Goal: Task Accomplishment & Management: Use online tool/utility

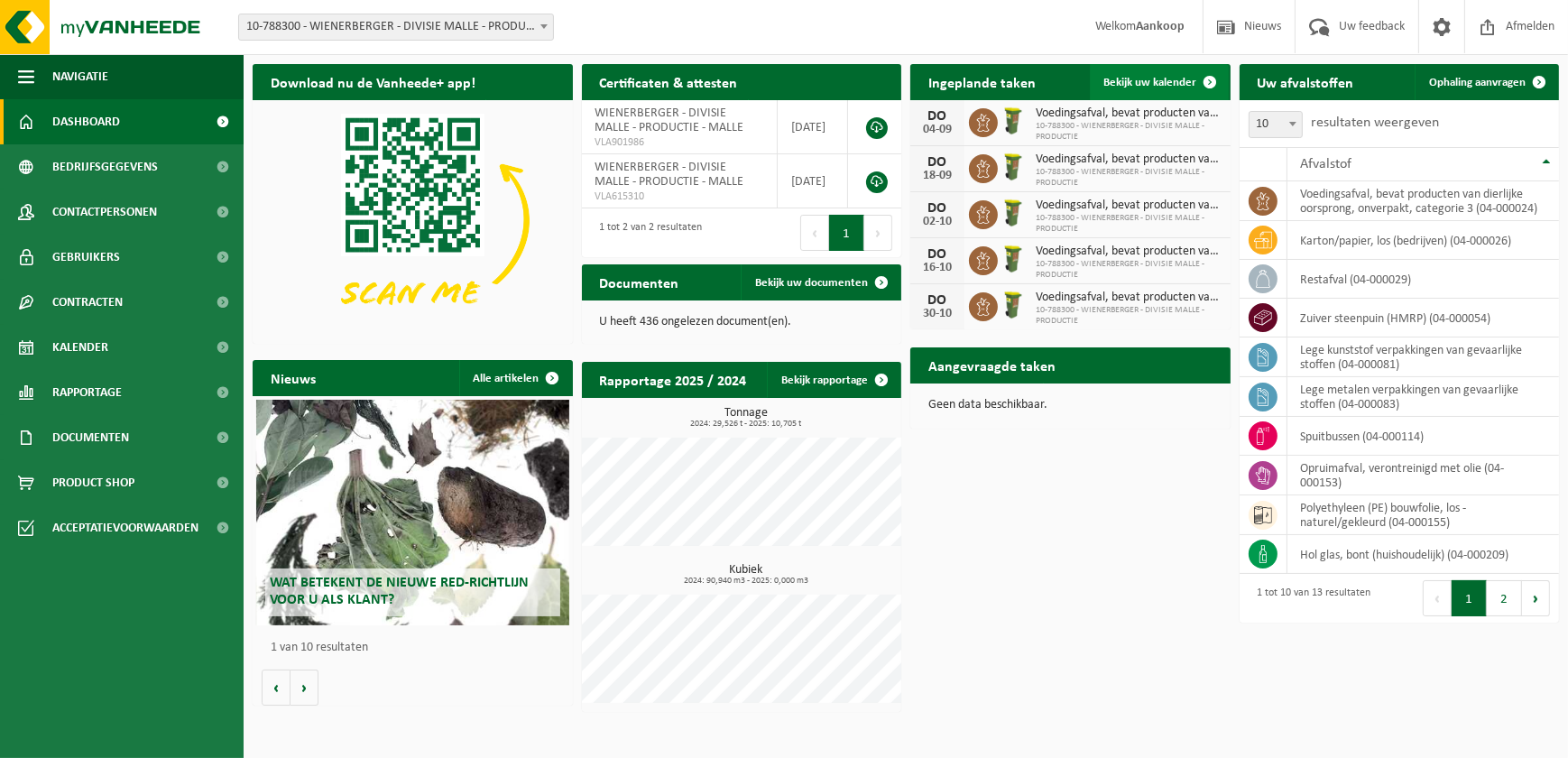
click at [1155, 76] on span "Bekijk uw kalender" at bounding box center [1150, 82] width 93 height 12
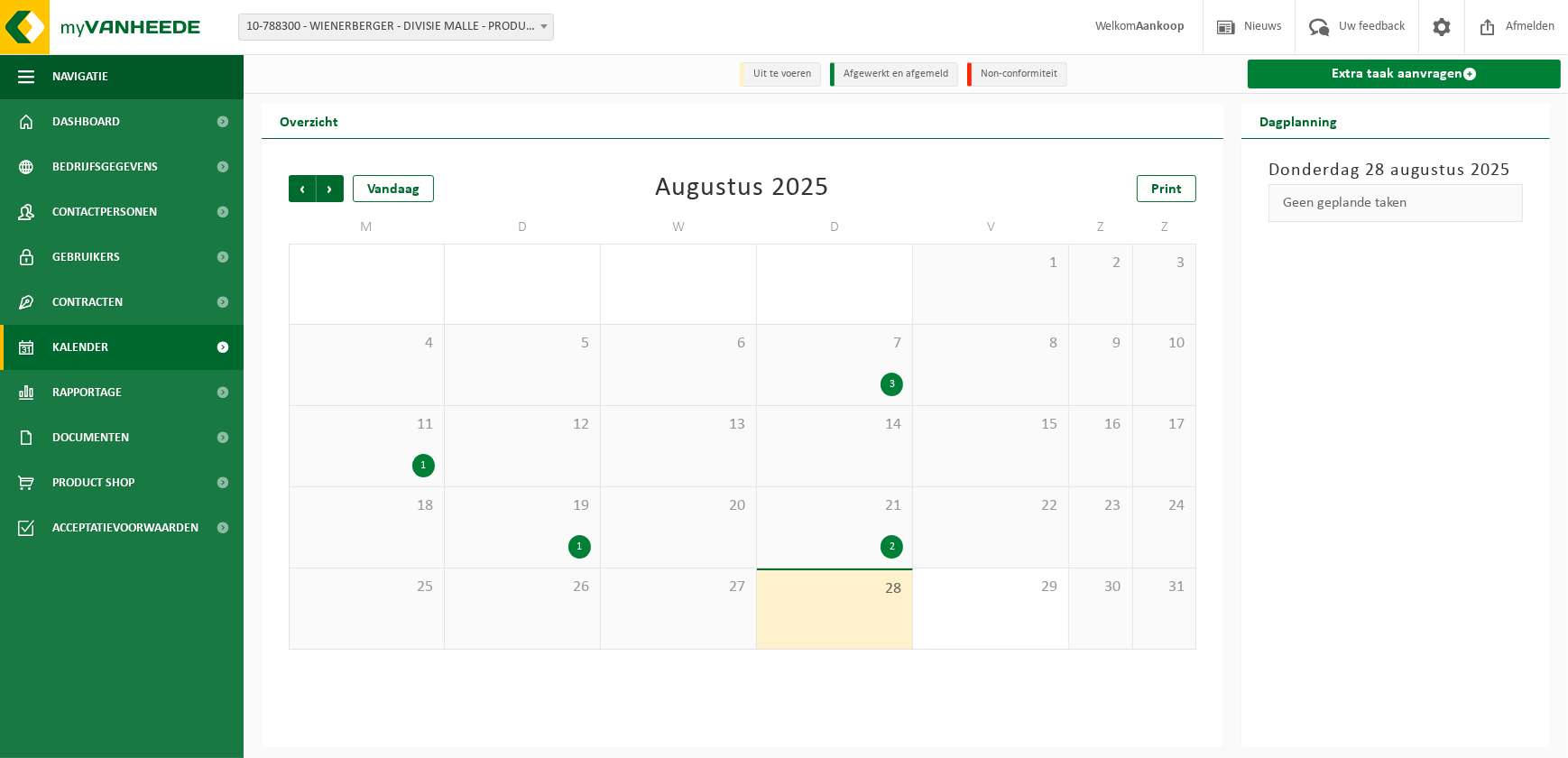
click at [1317, 72] on link "Extra taak aanvragen" at bounding box center [1404, 74] width 313 height 29
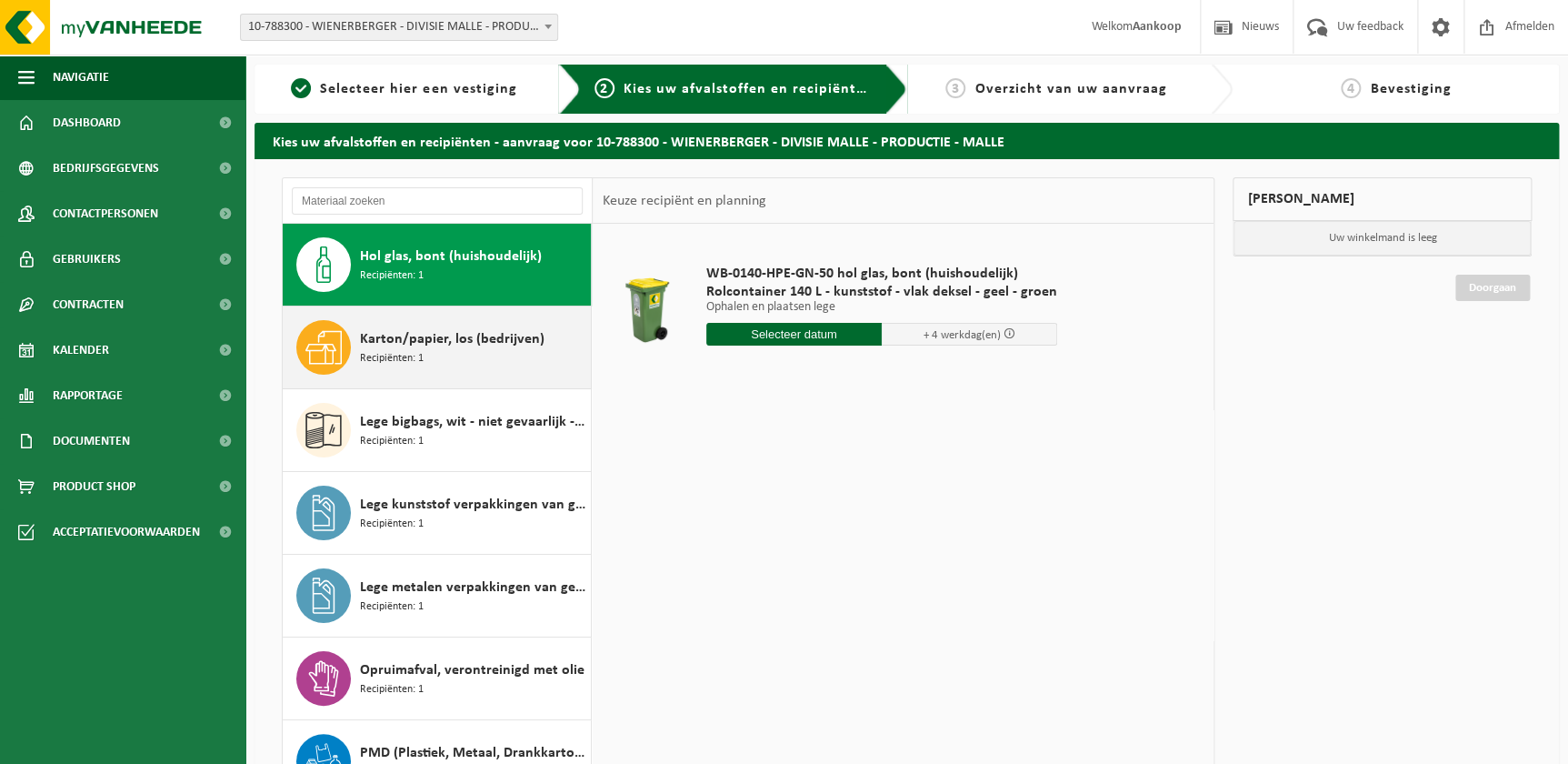
click at [436, 336] on span "Karton/papier, los (bedrijven)" at bounding box center [452, 338] width 184 height 22
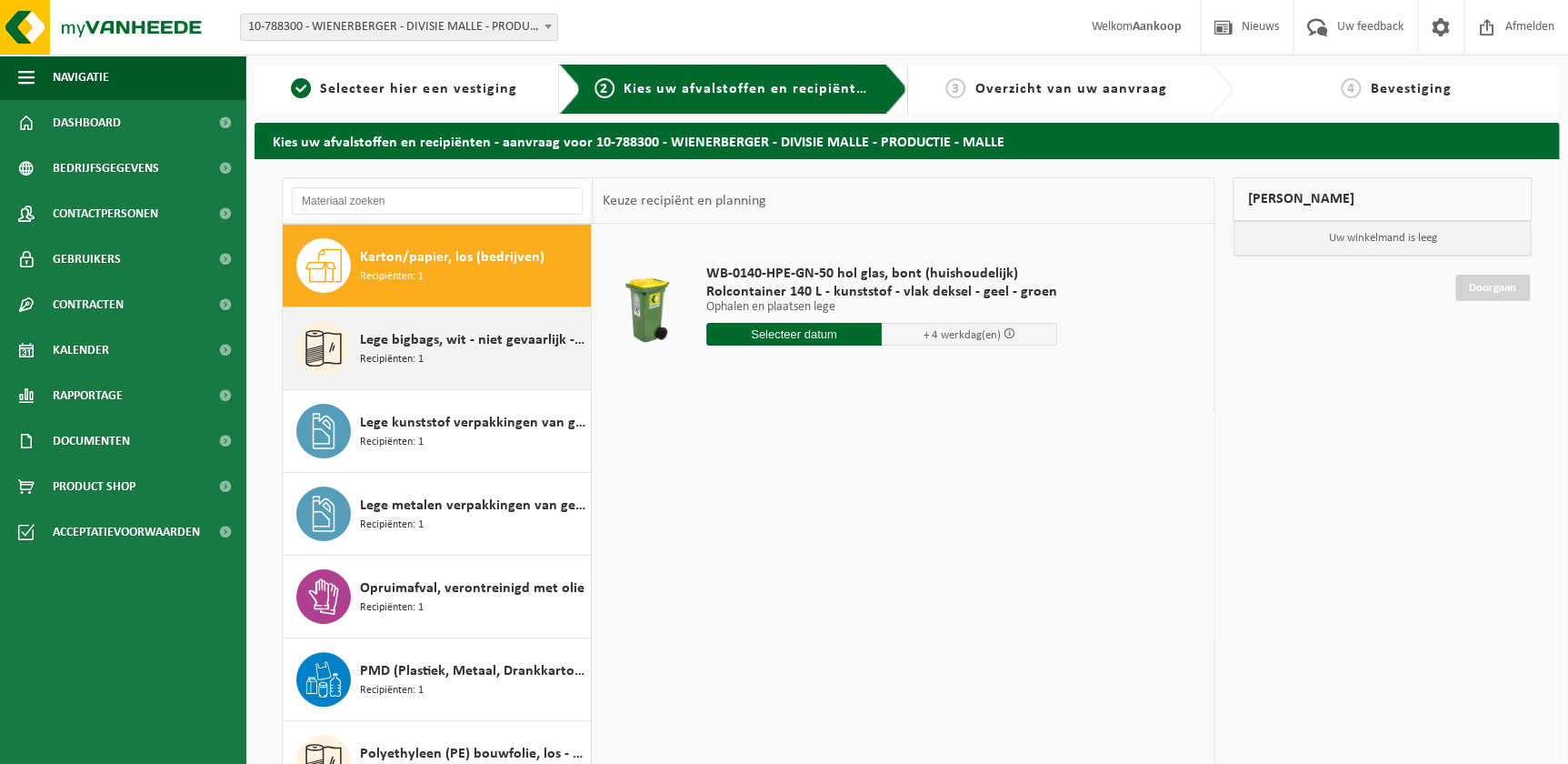
scroll to position [82, 0]
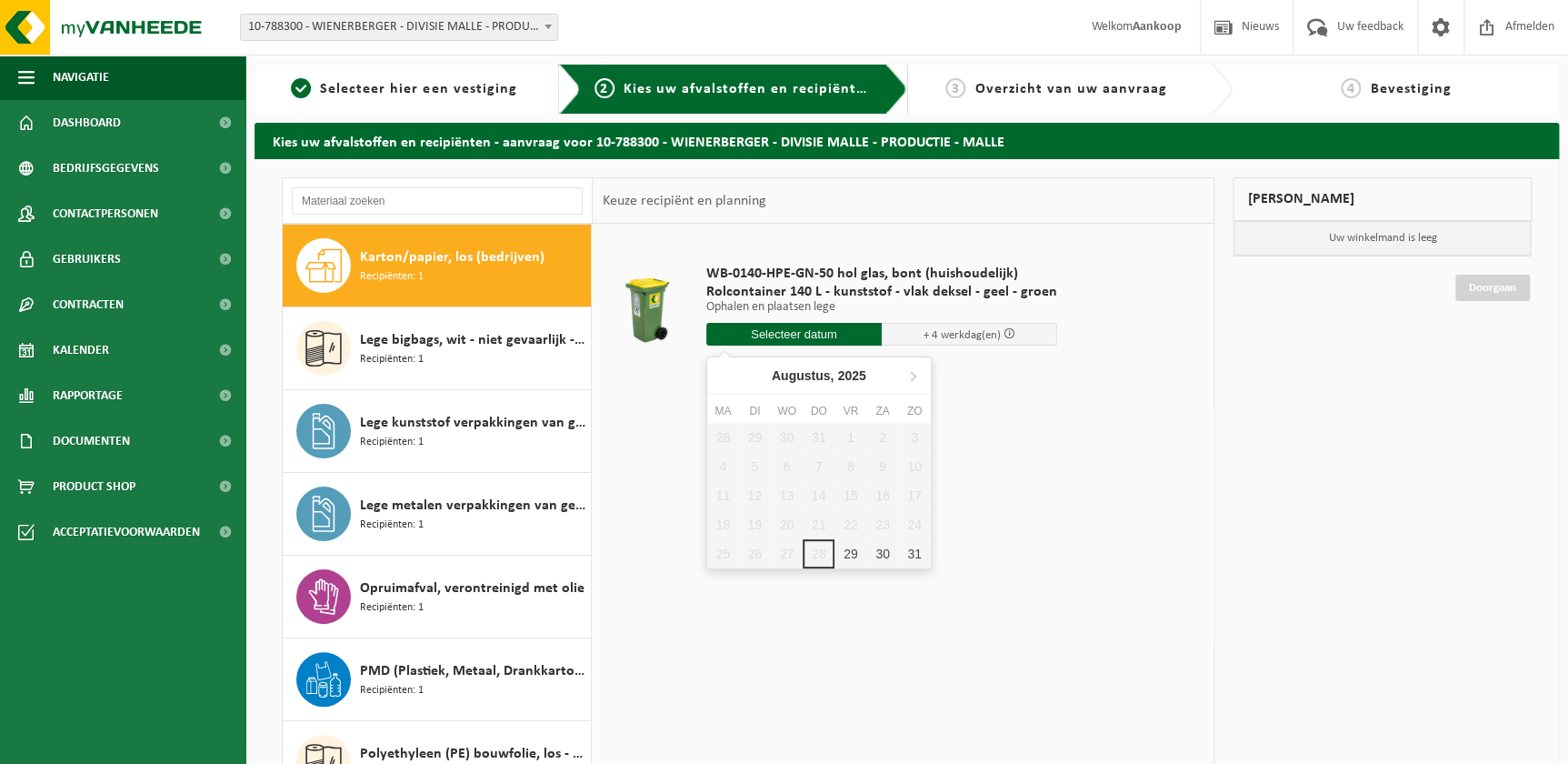
click at [808, 334] on input "text" at bounding box center [794, 335] width 176 height 23
click at [808, 334] on input "text" at bounding box center [793, 335] width 173 height 23
click at [912, 373] on icon at bounding box center [913, 377] width 5 height 9
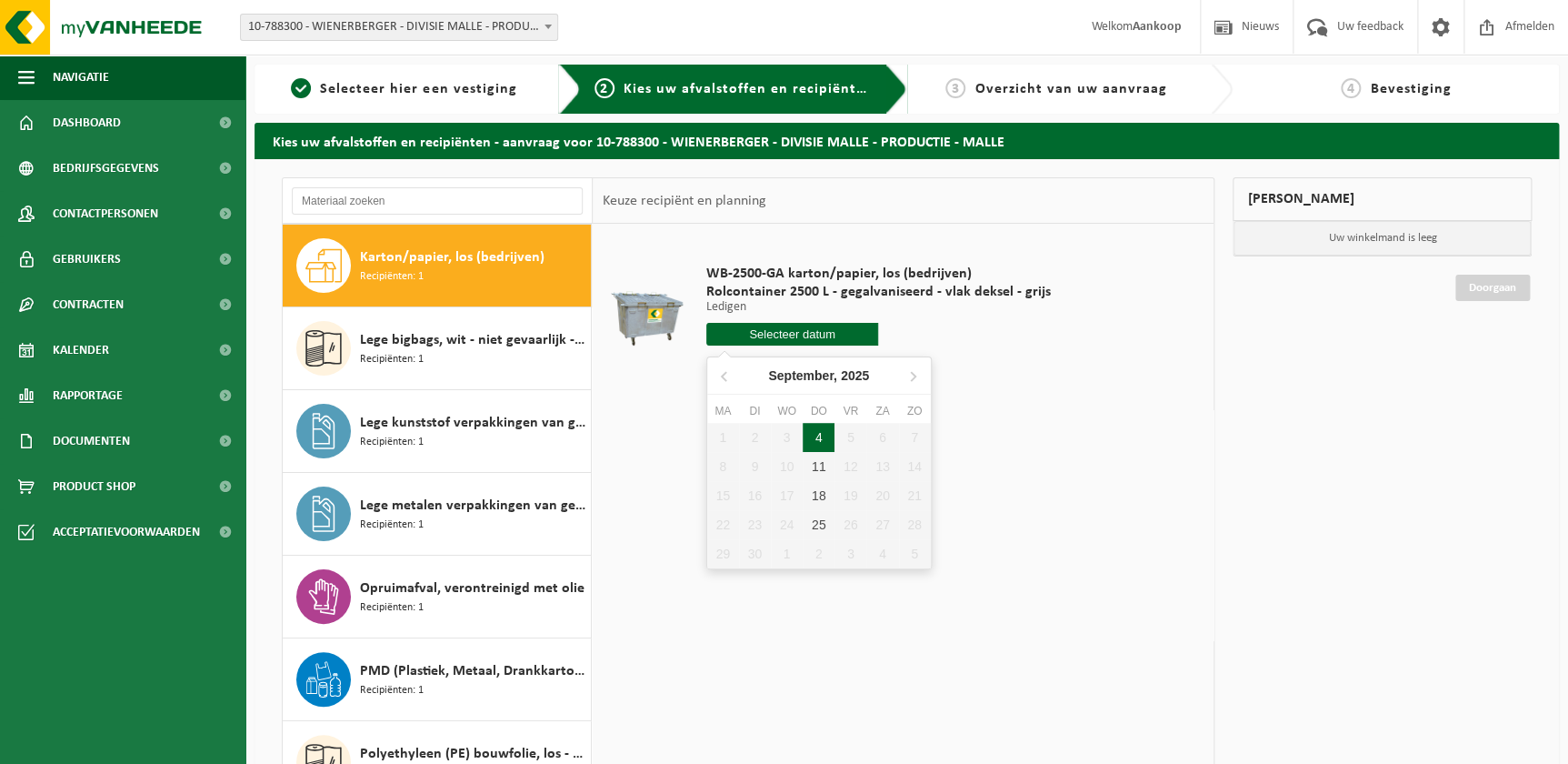
click at [816, 435] on div "4" at bounding box center [818, 437] width 32 height 29
type input "Van 2025-09-04"
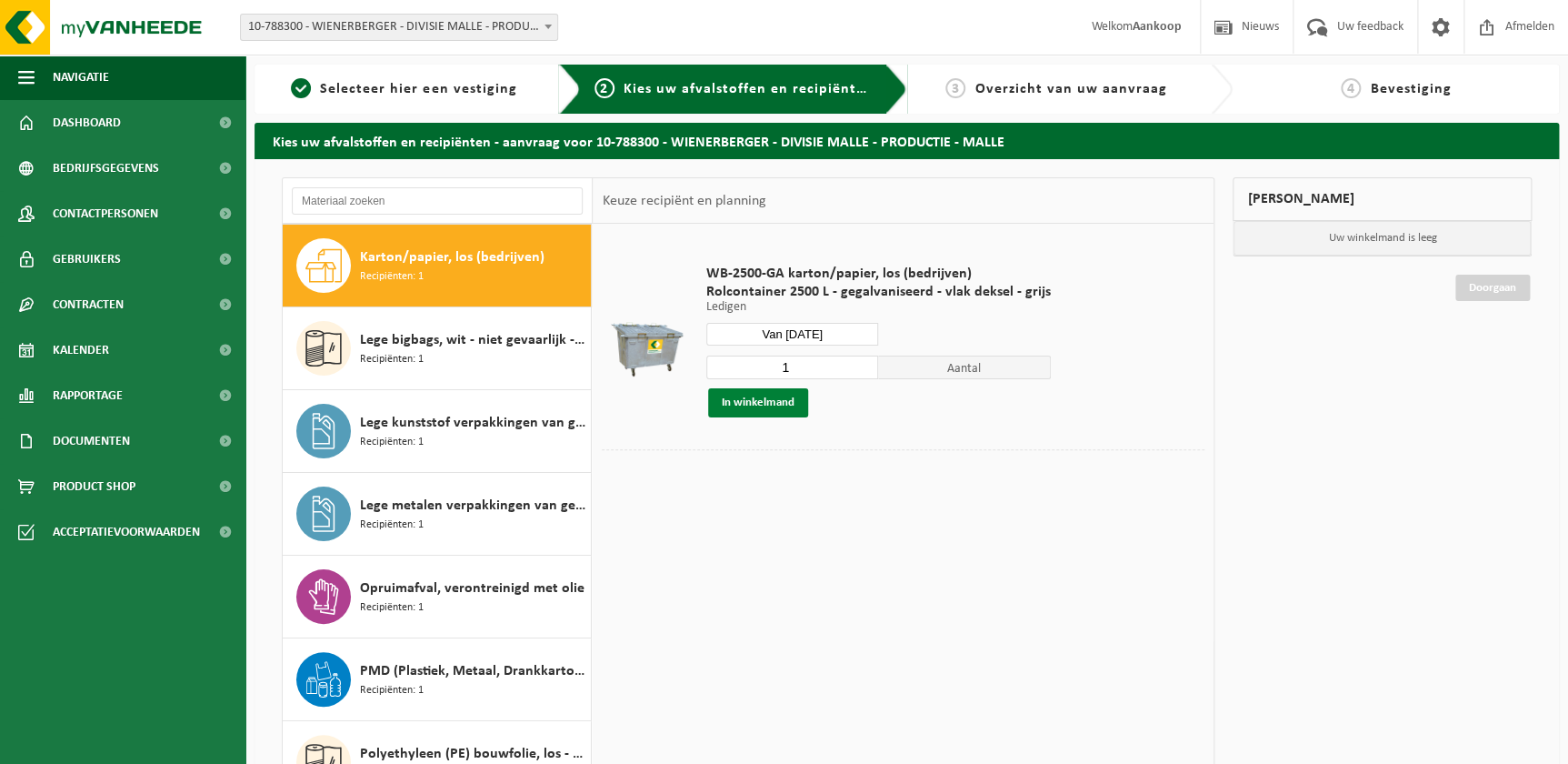
click at [779, 398] on button "In winkelmand" at bounding box center [758, 402] width 100 height 29
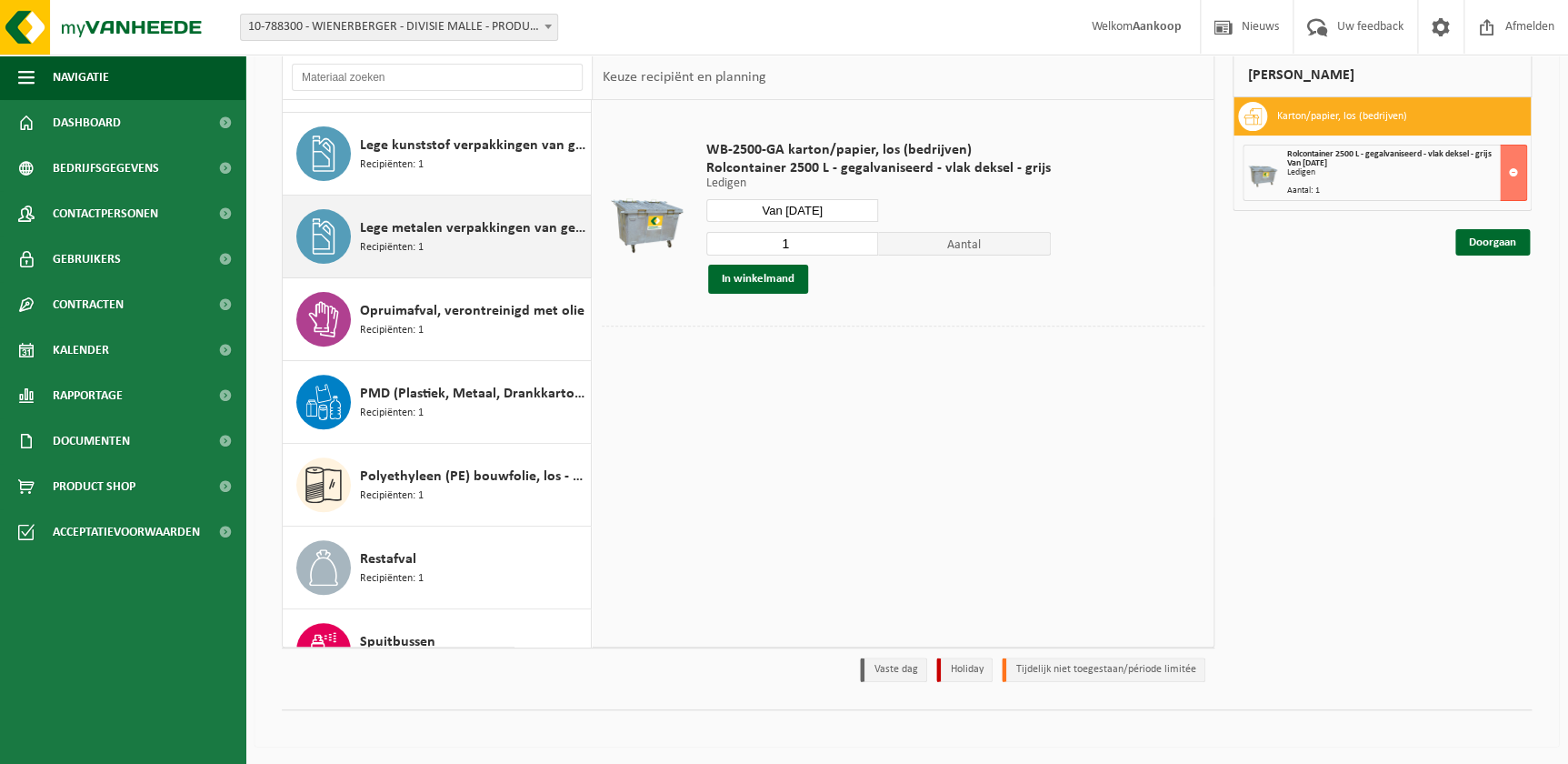
scroll to position [164, 0]
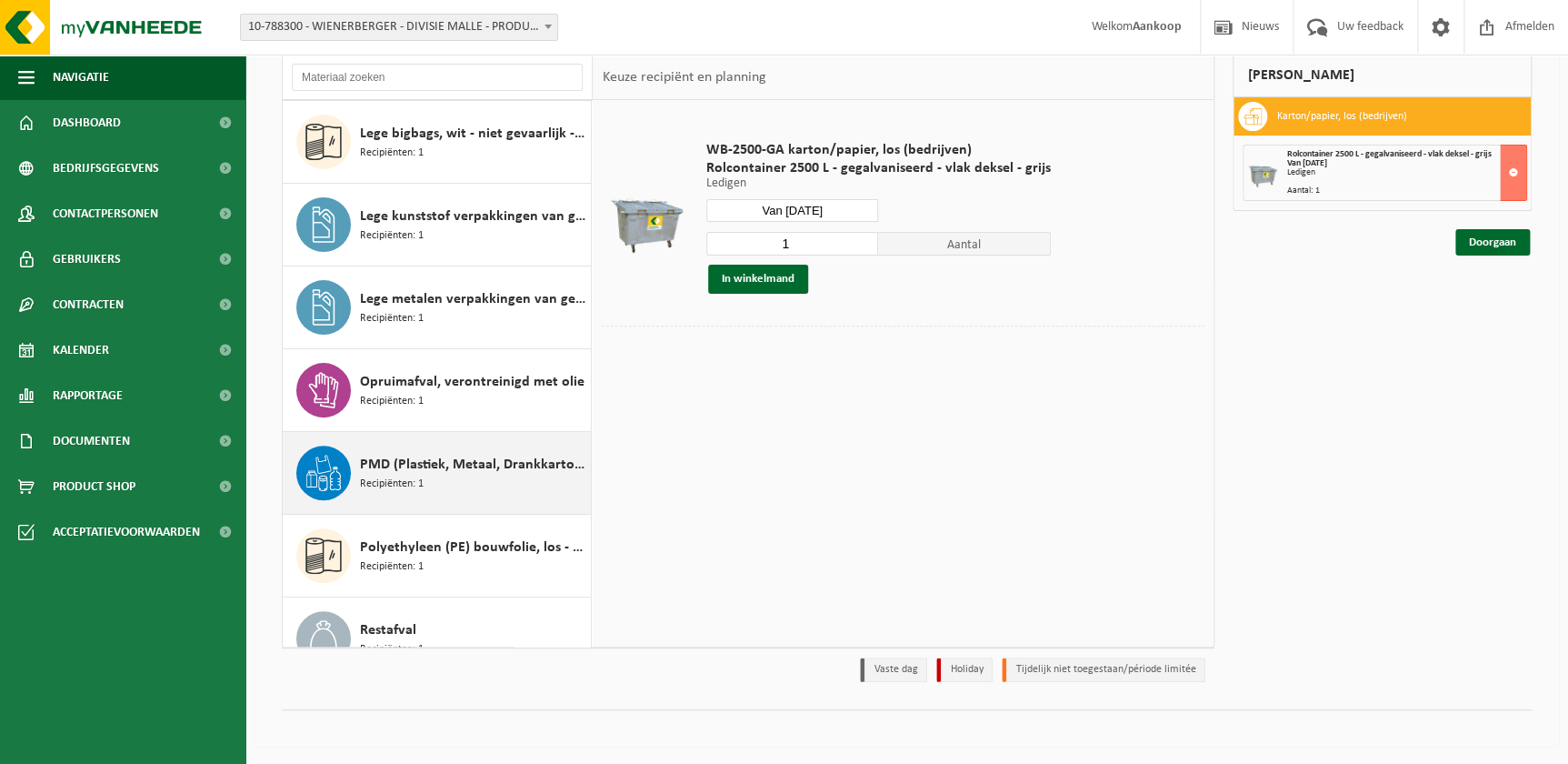
click at [466, 477] on div "PMD (Plastiek, Metaal, Drankkartons) (bedrijven) Recipiënten: 1" at bounding box center [473, 473] width 226 height 55
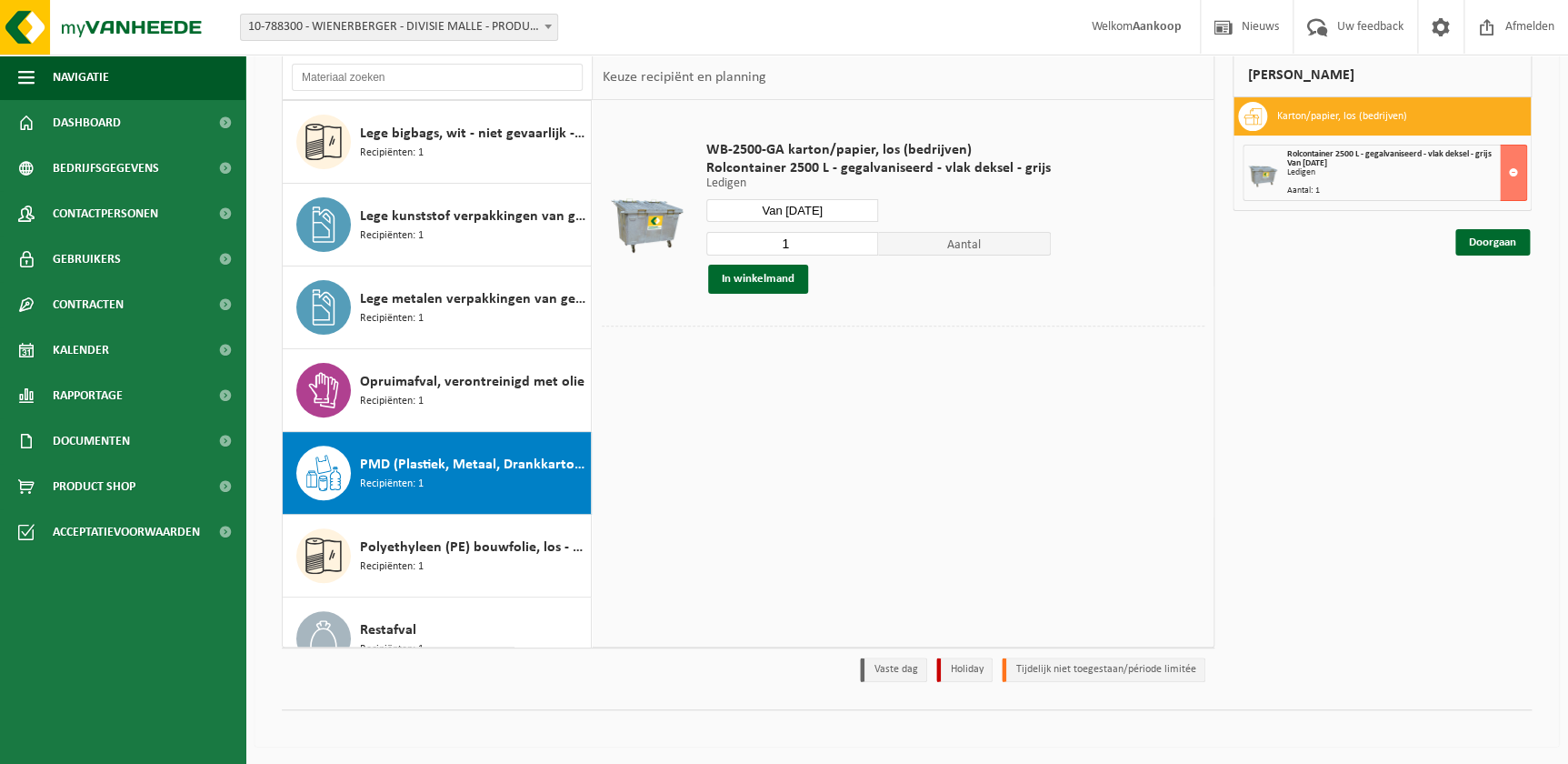
scroll to position [444, 0]
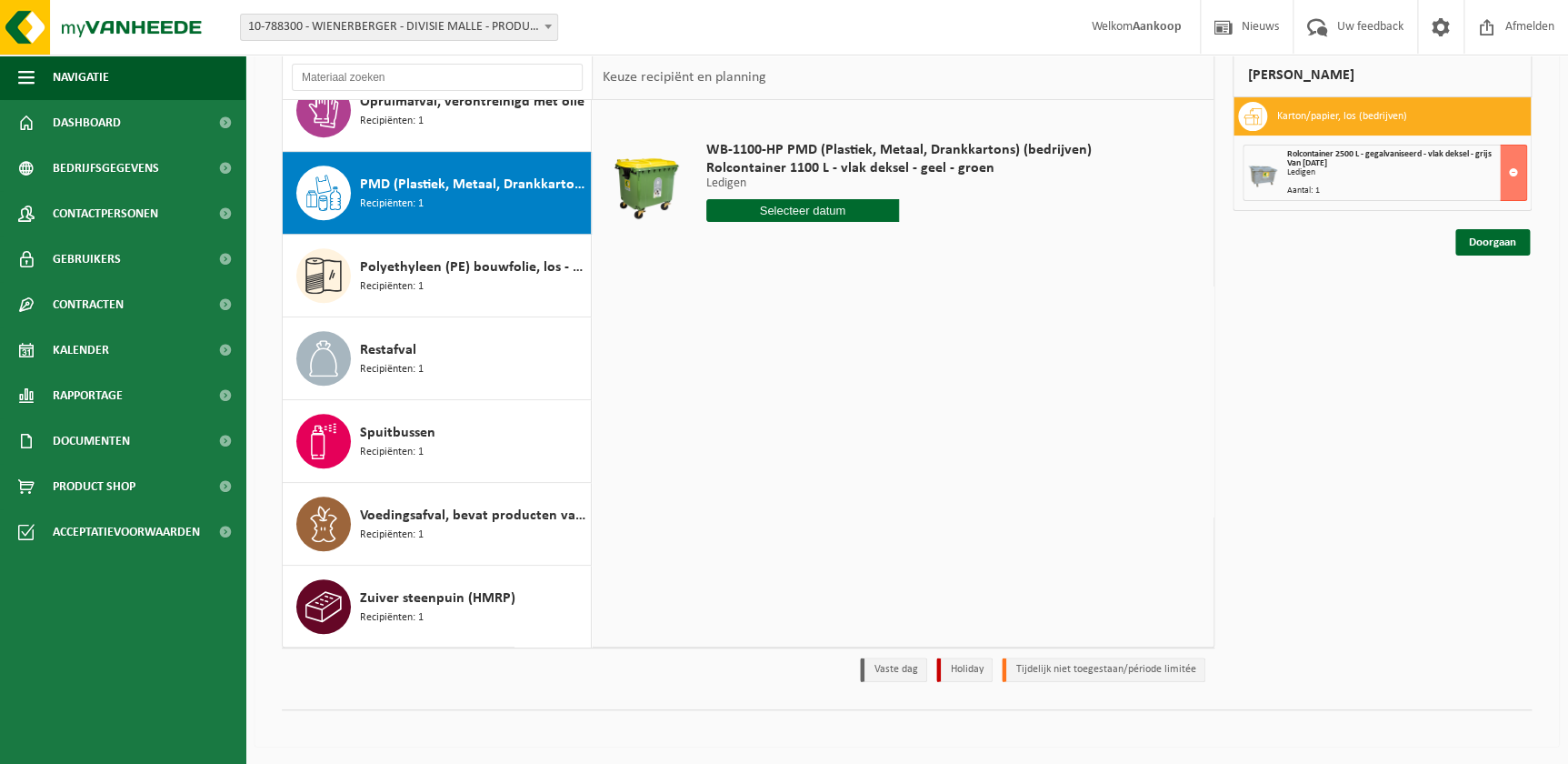
click at [804, 209] on input "text" at bounding box center [802, 210] width 193 height 23
click at [908, 250] on icon at bounding box center [912, 252] width 29 height 29
click at [824, 311] on div "4" at bounding box center [818, 313] width 32 height 29
type input "Van 2025-09-04"
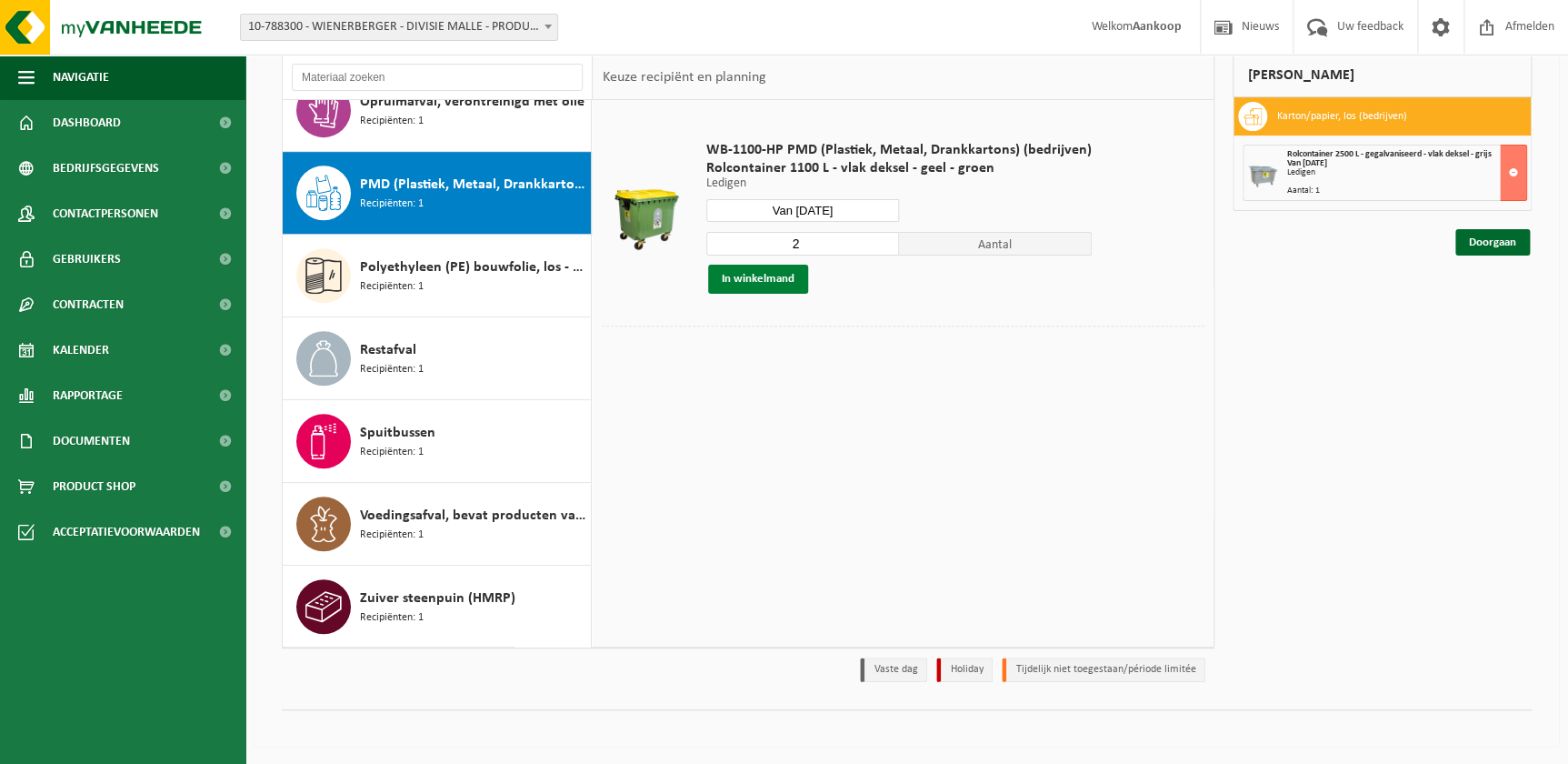
click at [773, 278] on button "In winkelmand" at bounding box center [758, 279] width 100 height 29
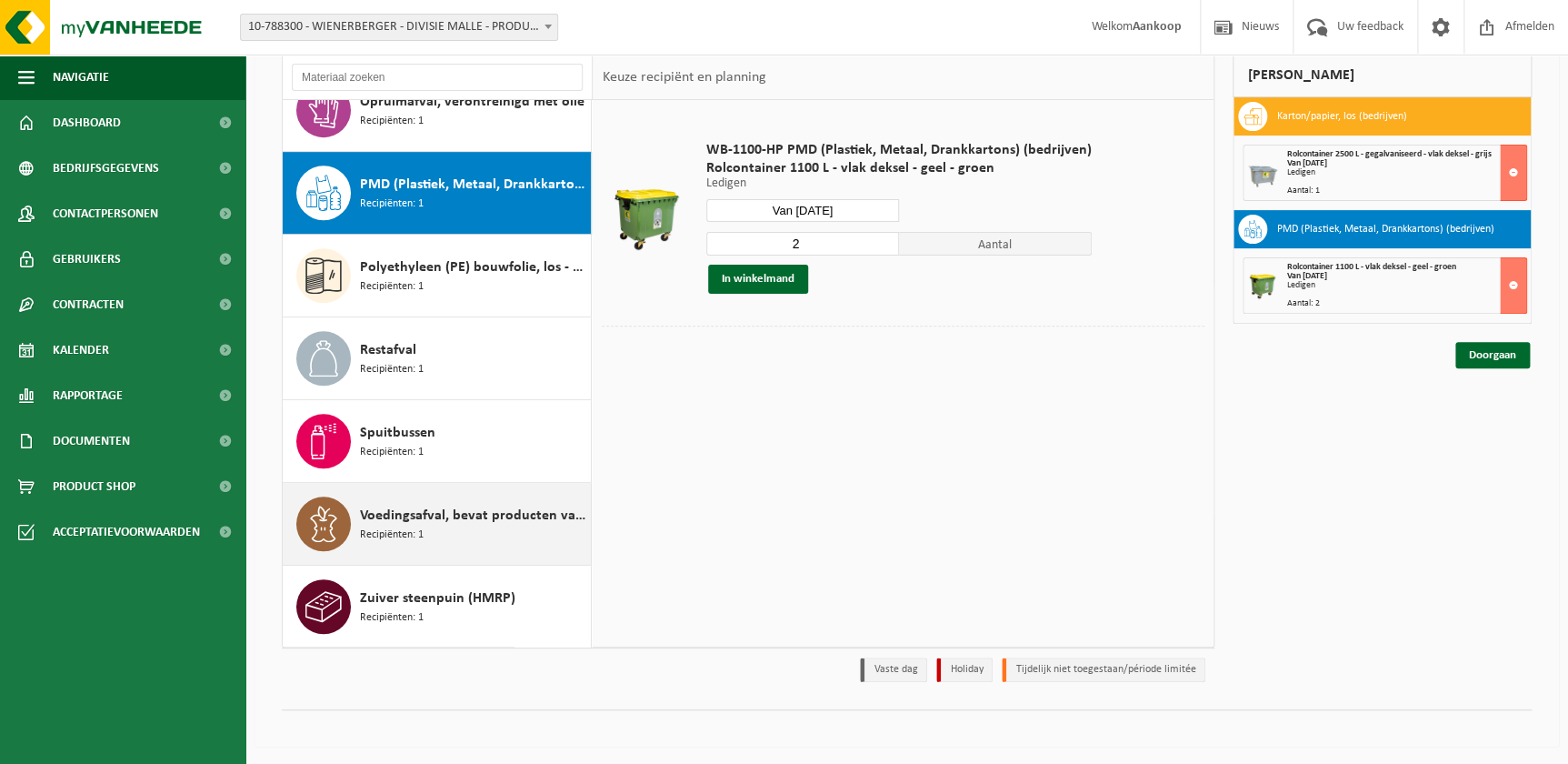
scroll to position [444, 0]
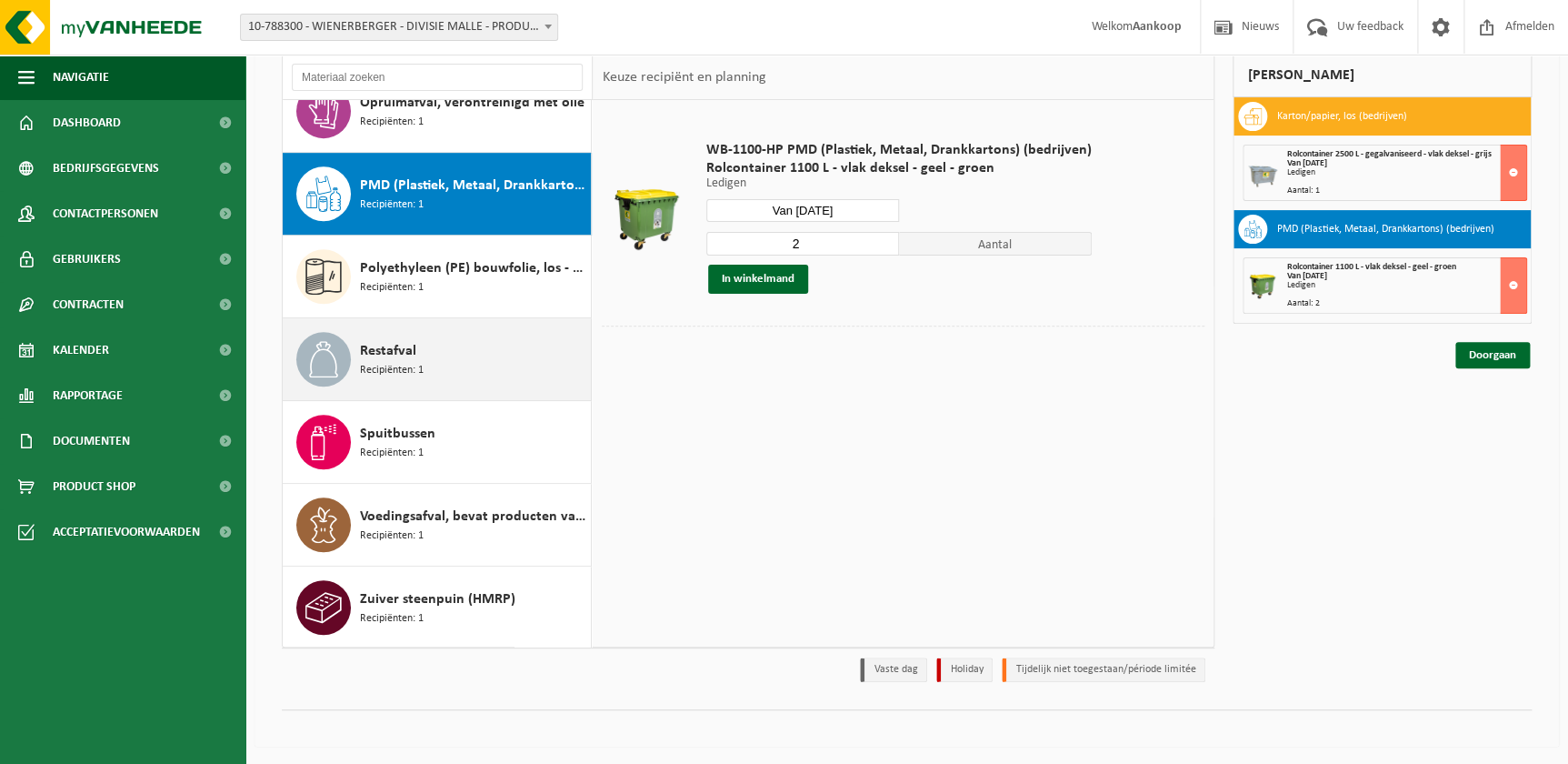
click at [396, 364] on span "Recipiënten: 1" at bounding box center [392, 370] width 64 height 17
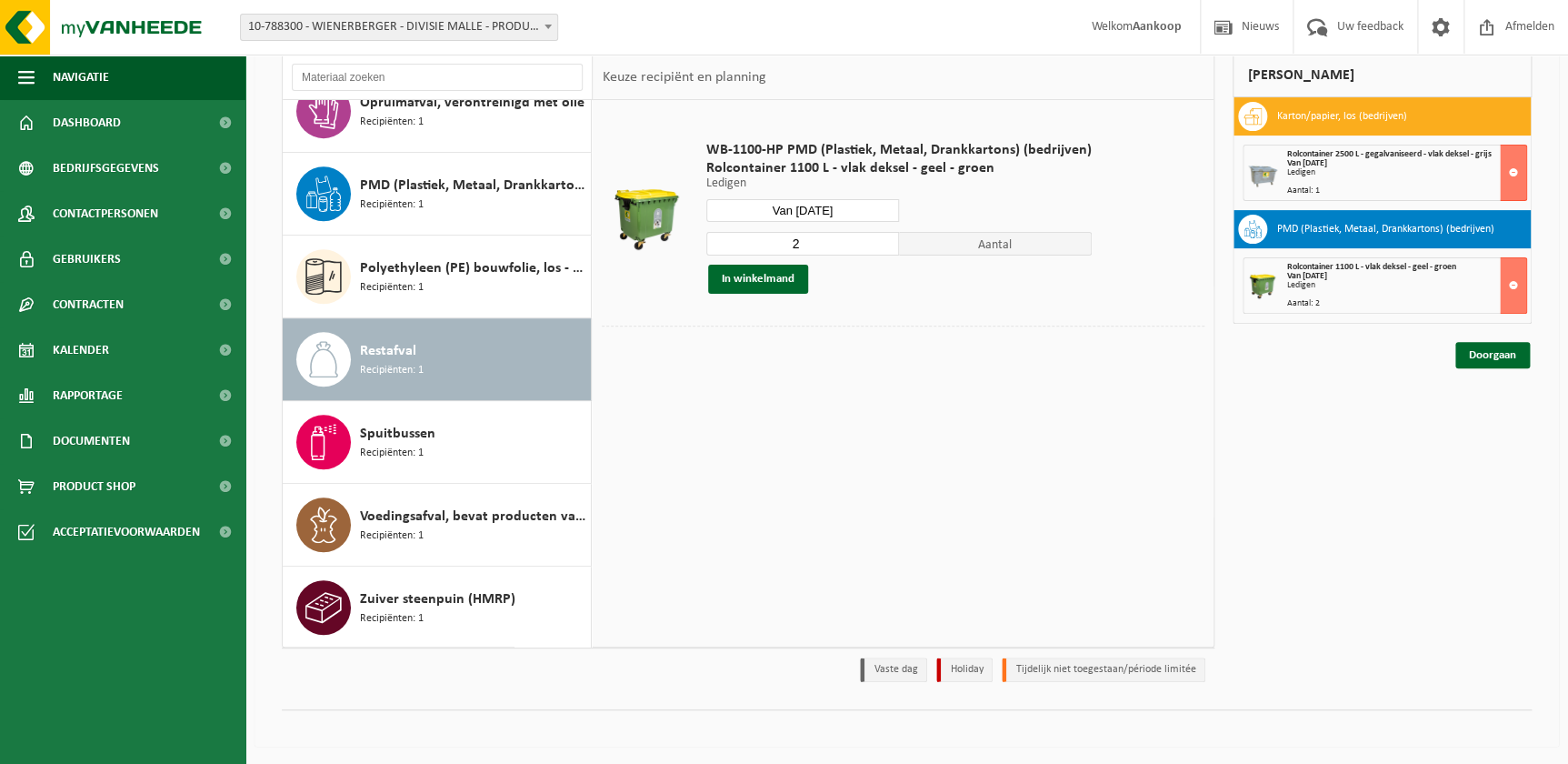
scroll to position [444, 0]
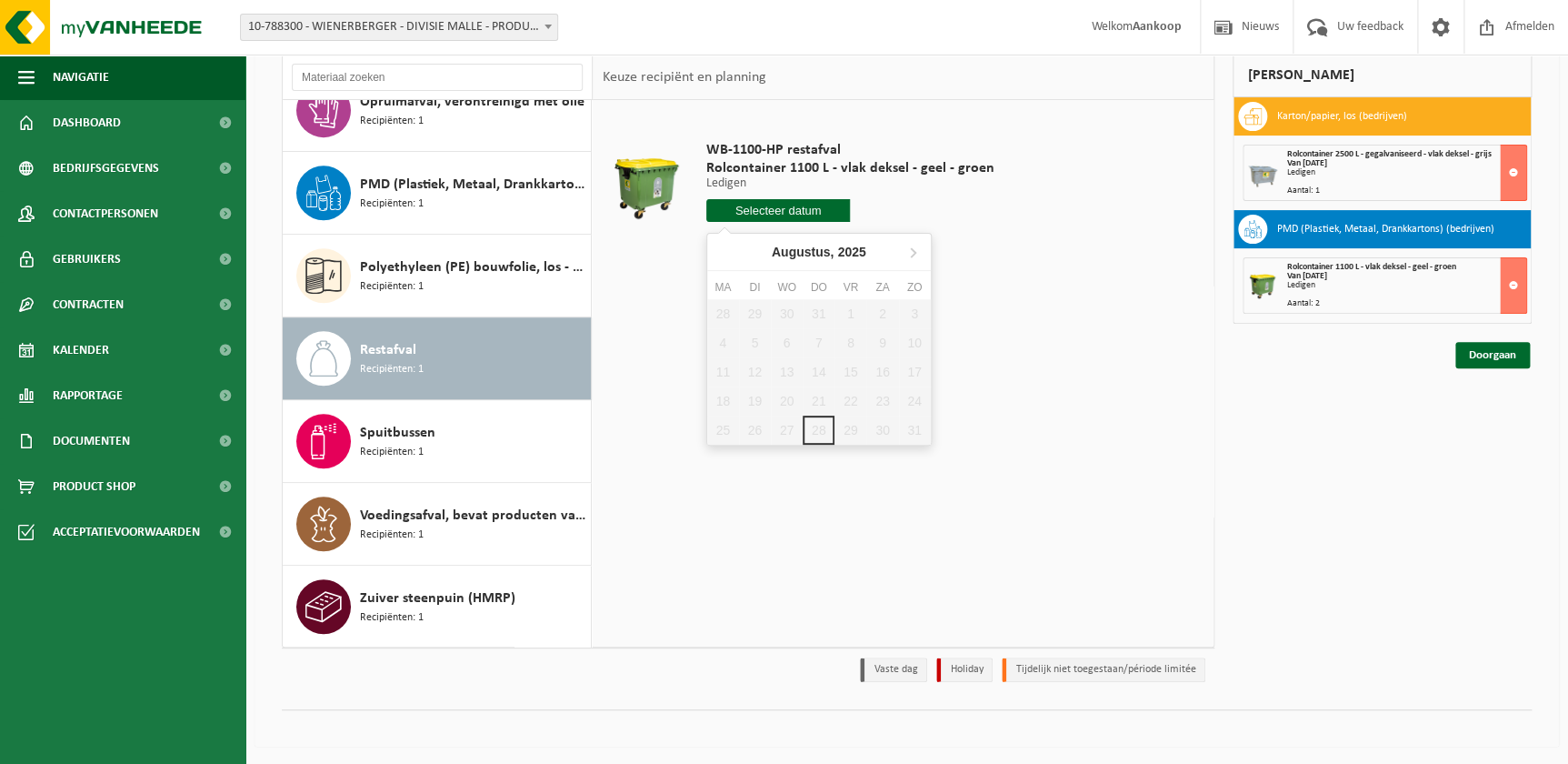
click at [787, 208] on input "text" at bounding box center [779, 210] width 145 height 23
click at [911, 257] on icon at bounding box center [912, 252] width 29 height 29
click at [719, 319] on div "1" at bounding box center [723, 313] width 32 height 29
type input "Van 2025-09-01"
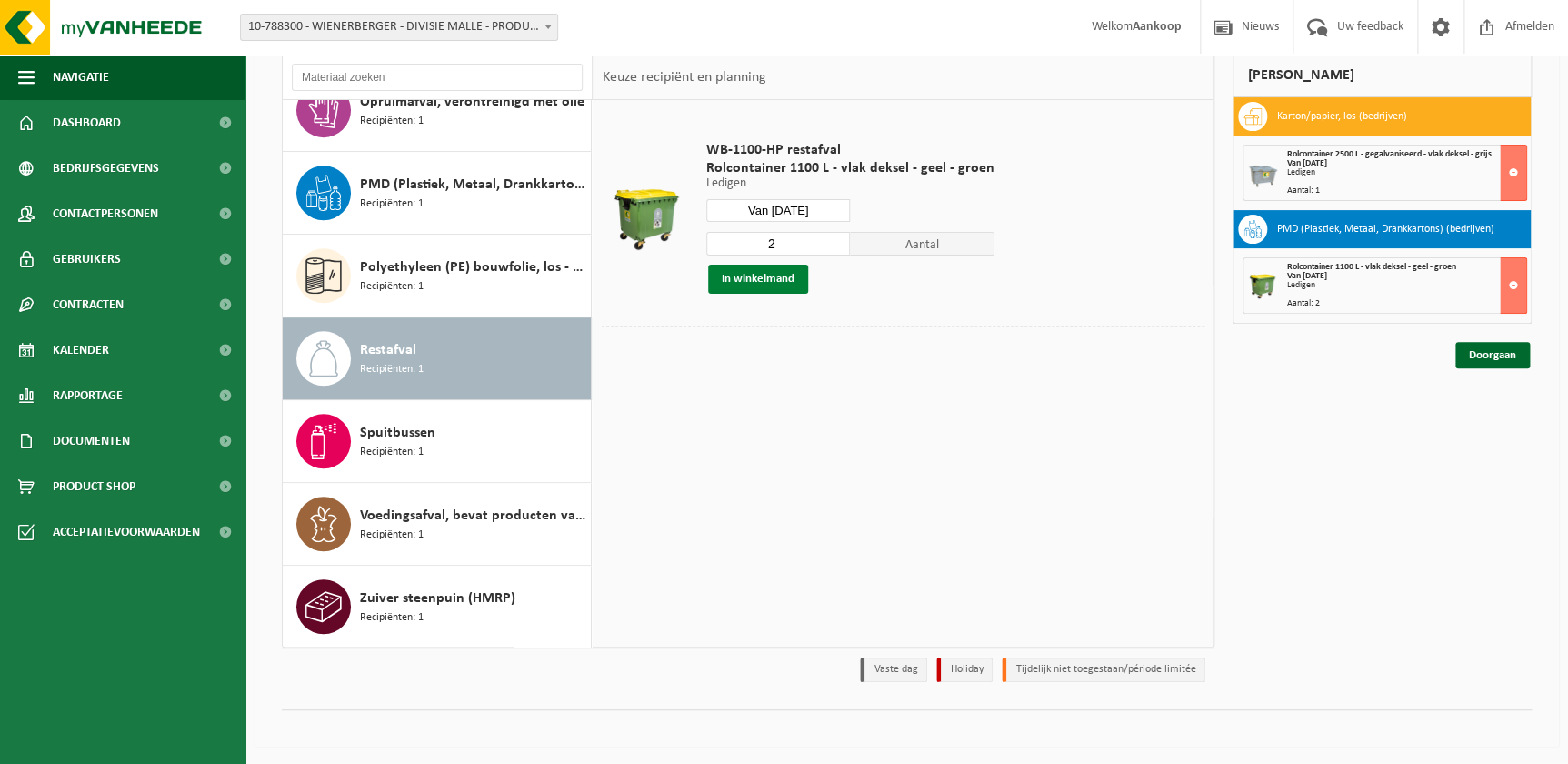
click at [745, 286] on button "In winkelmand" at bounding box center [758, 279] width 100 height 29
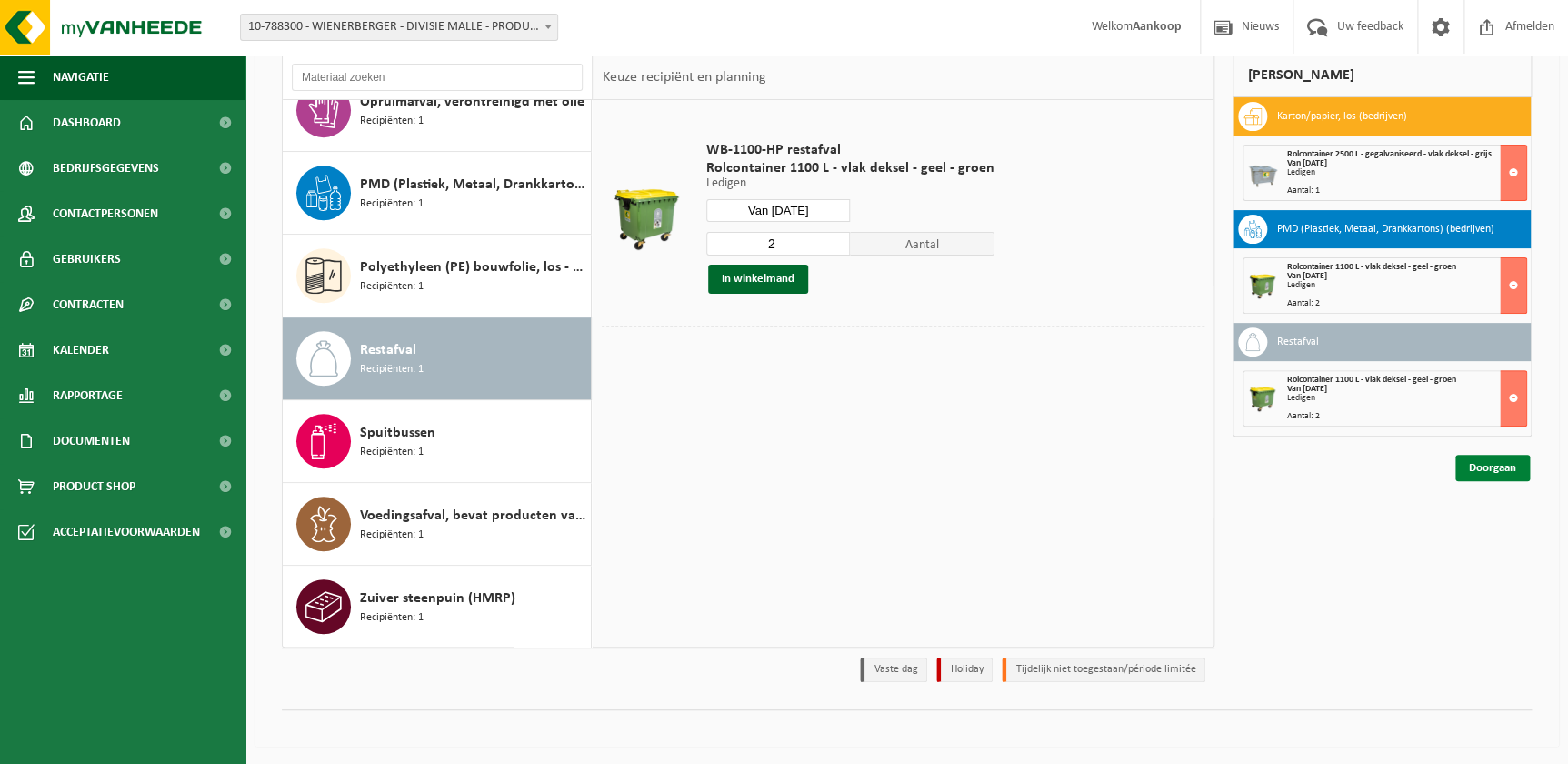
click at [1487, 463] on link "Doorgaan" at bounding box center [1492, 468] width 74 height 26
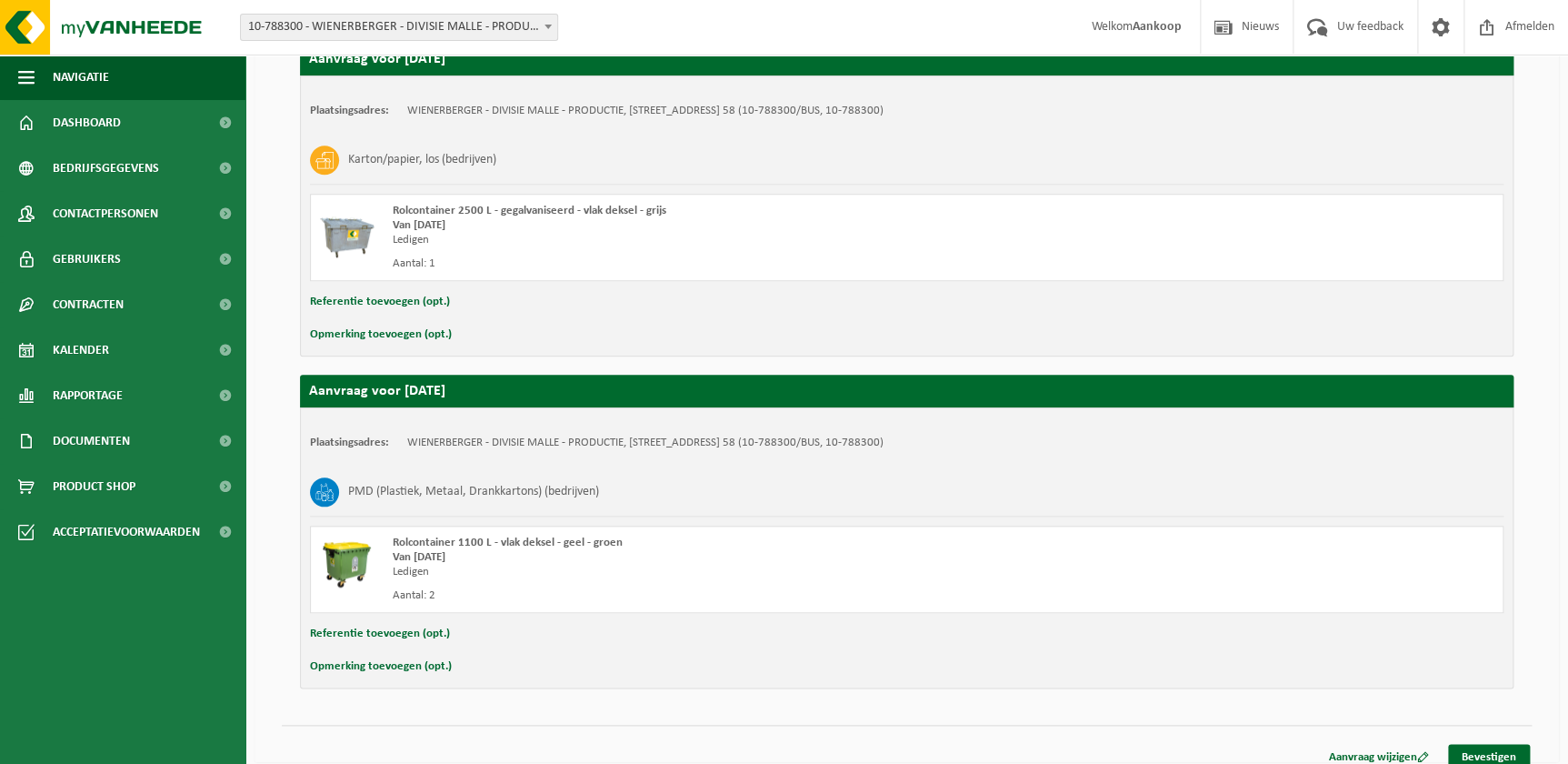
scroll to position [678, 0]
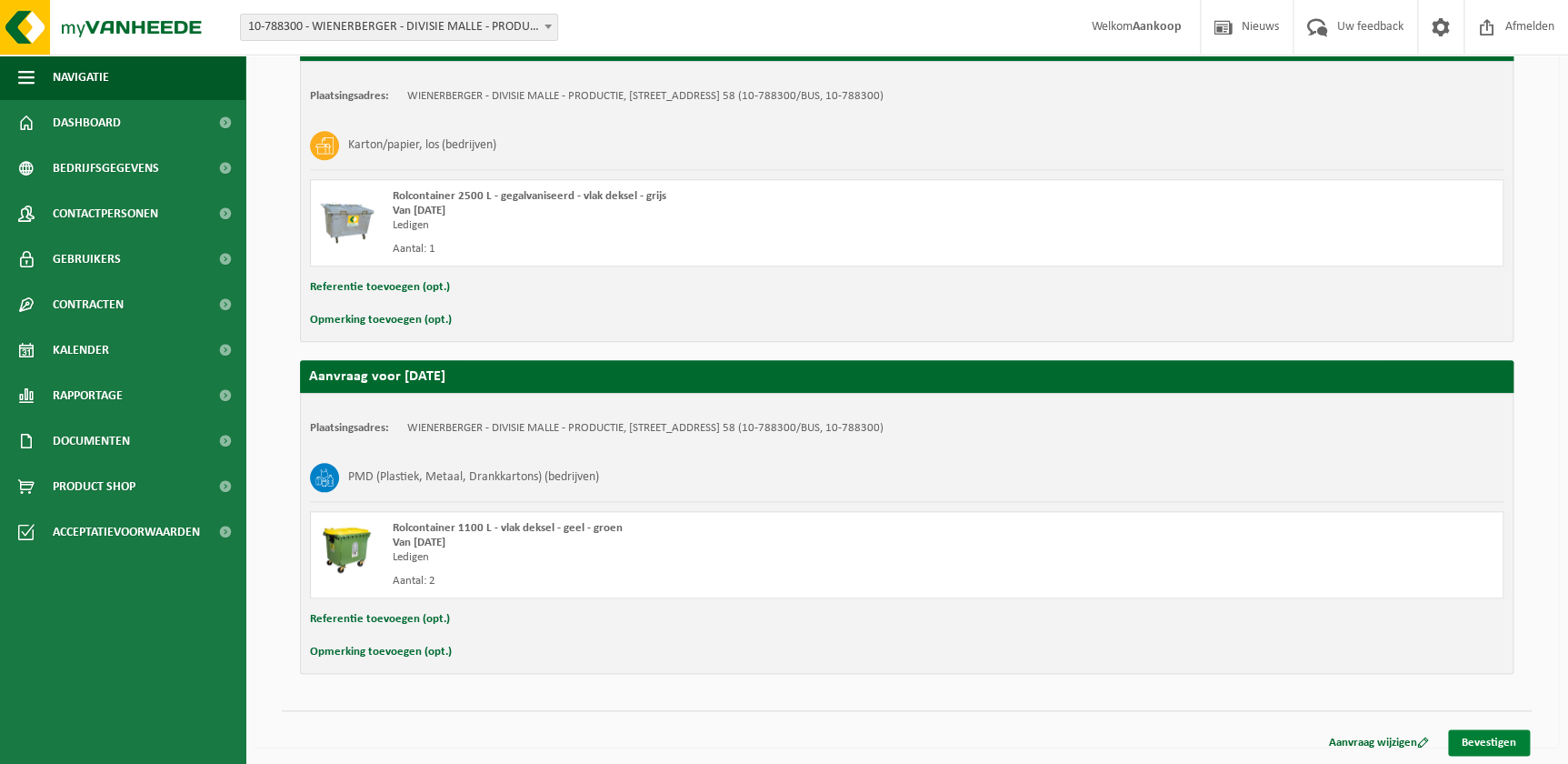
click at [1483, 741] on link "Bevestigen" at bounding box center [1488, 742] width 82 height 26
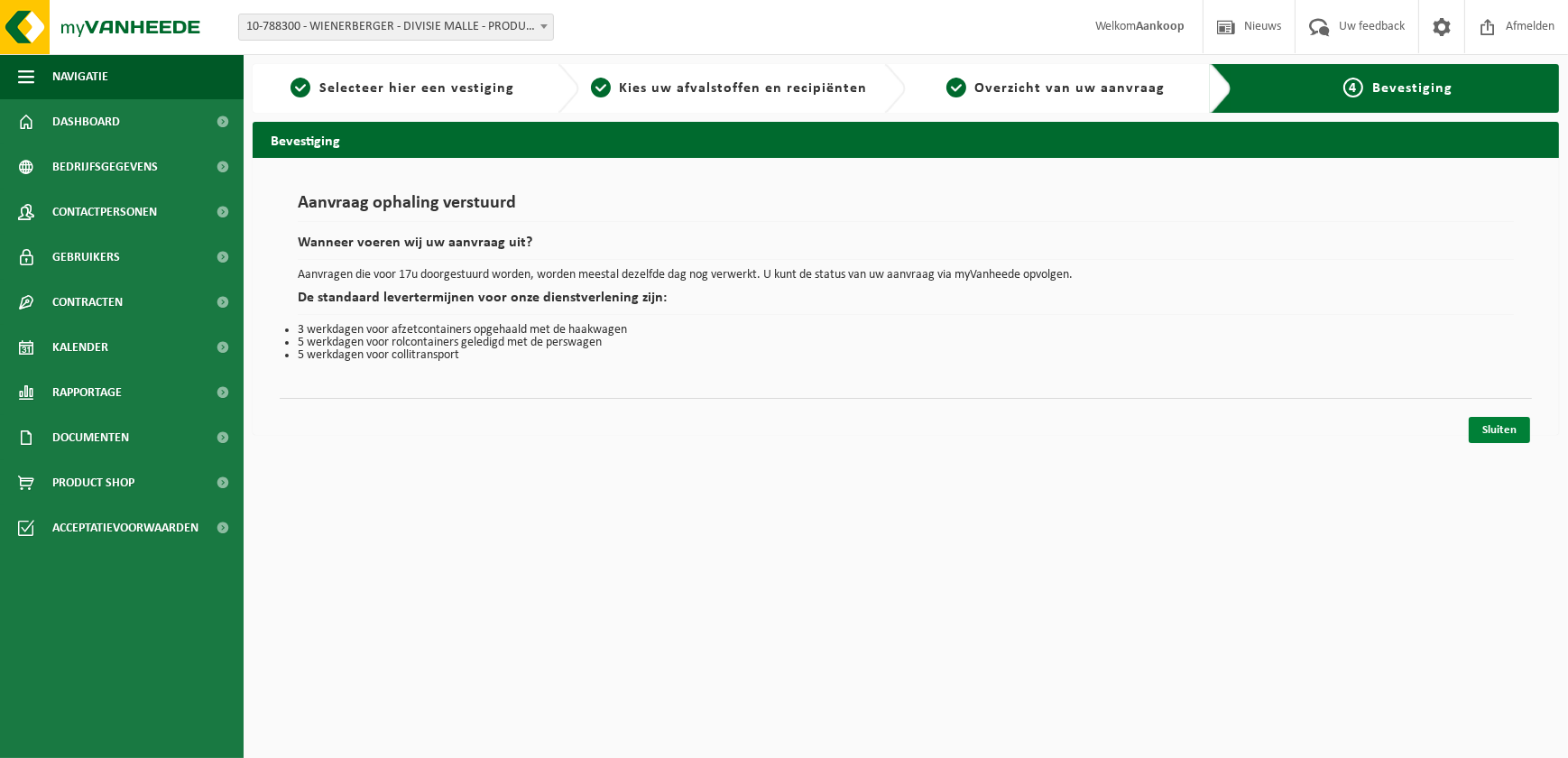
click at [1492, 429] on link "Sluiten" at bounding box center [1499, 430] width 62 height 26
